Goal: Information Seeking & Learning: Understand process/instructions

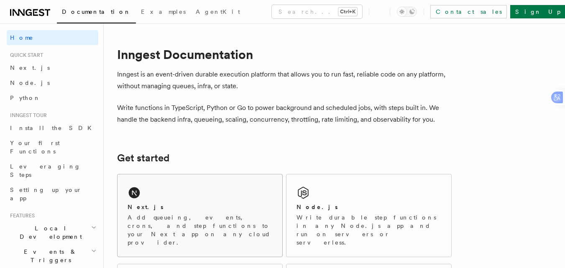
click at [182, 210] on div "Next.js" at bounding box center [200, 207] width 145 height 9
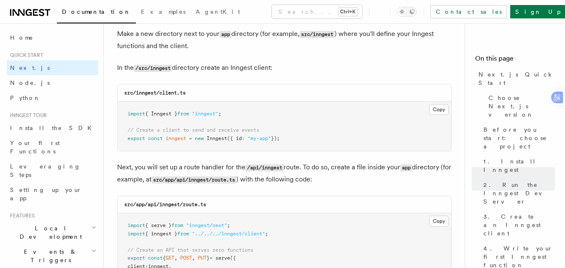
scroll to position [1087, 0]
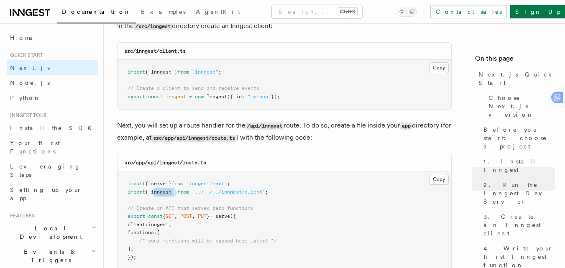
drag, startPoint x: 175, startPoint y: 192, endPoint x: 154, endPoint y: 191, distance: 20.5
click at [154, 191] on span "{ inngest }" at bounding box center [161, 192] width 32 height 6
copy span "inngest"
click at [292, 208] on pre "import { serve } from "inngest/next" ; import { inngest } from "../../../innges…" at bounding box center [284, 220] width 334 height 98
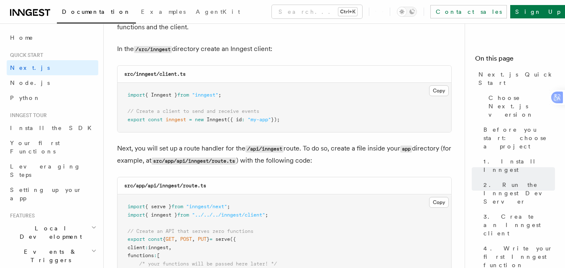
scroll to position [1045, 0]
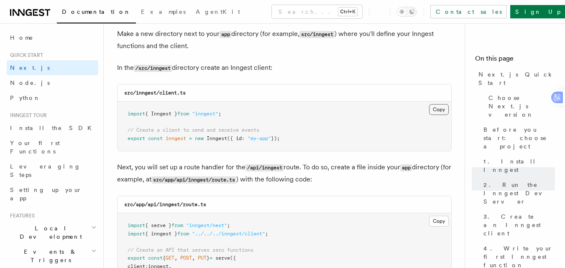
click at [436, 110] on button "Copy Copied" at bounding box center [439, 109] width 20 height 11
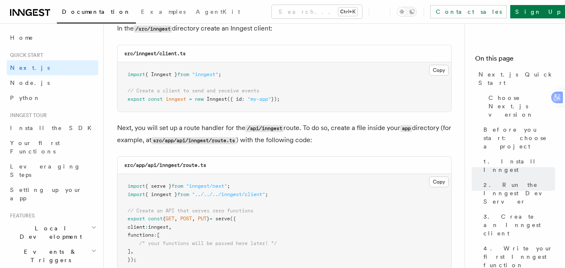
scroll to position [1129, 0]
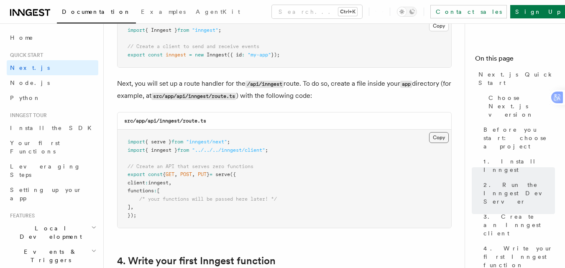
click at [437, 138] on button "Copy Copied" at bounding box center [439, 137] width 20 height 11
